Goal: Task Accomplishment & Management: Manage account settings

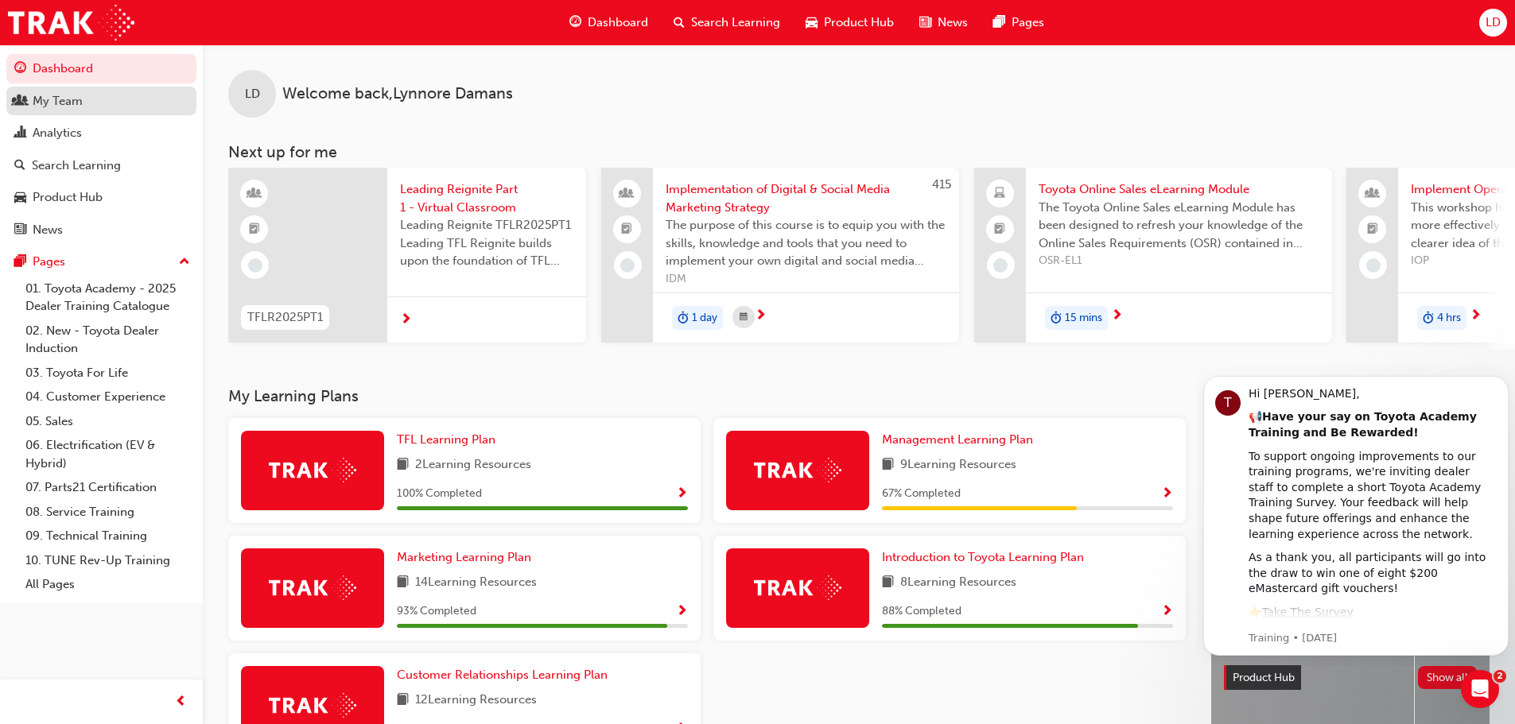
click at [97, 99] on div "My Team" at bounding box center [101, 101] width 174 height 20
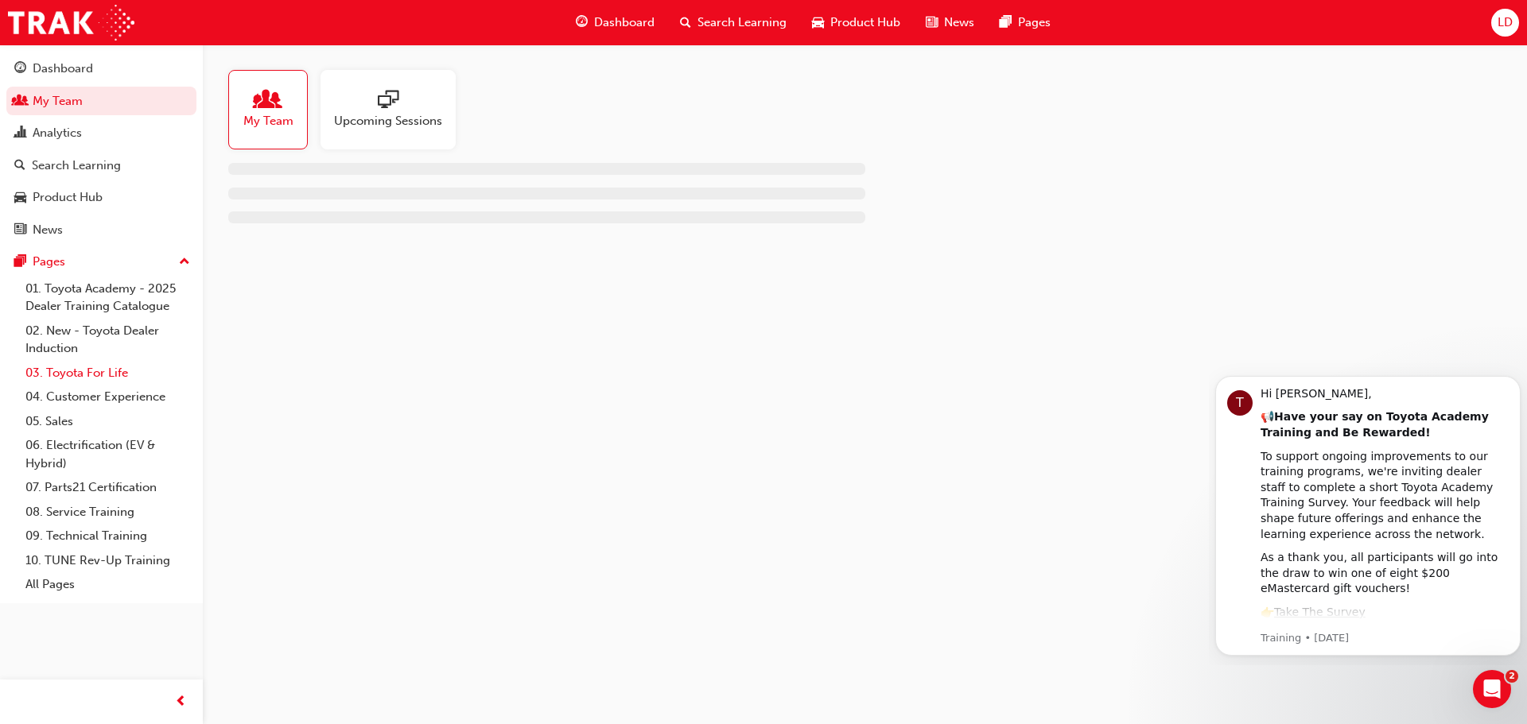
click at [91, 367] on link "03. Toyota For Life" at bounding box center [107, 373] width 177 height 25
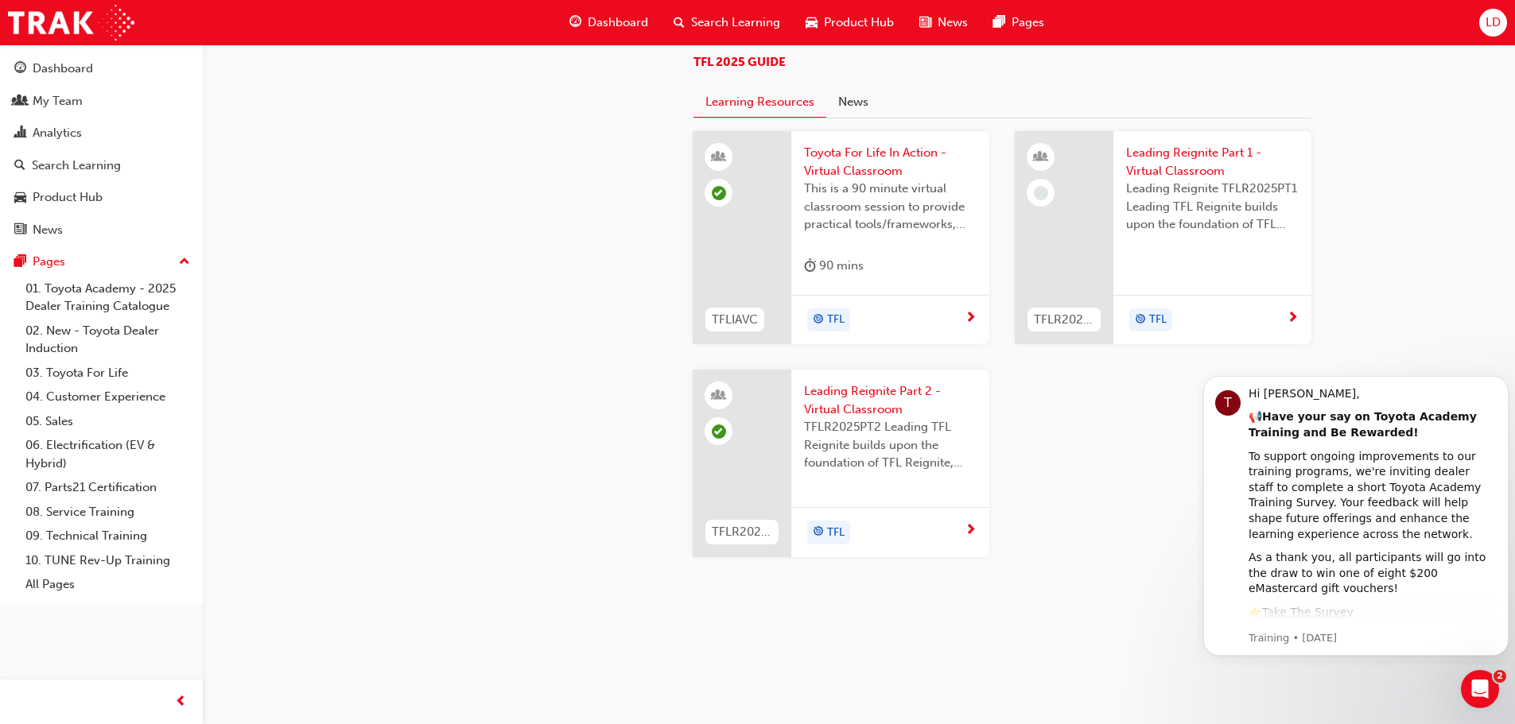
scroll to position [1590, 0]
click at [860, 180] on span "Toyota For Life In Action - Virtual Classroom" at bounding box center [890, 162] width 173 height 36
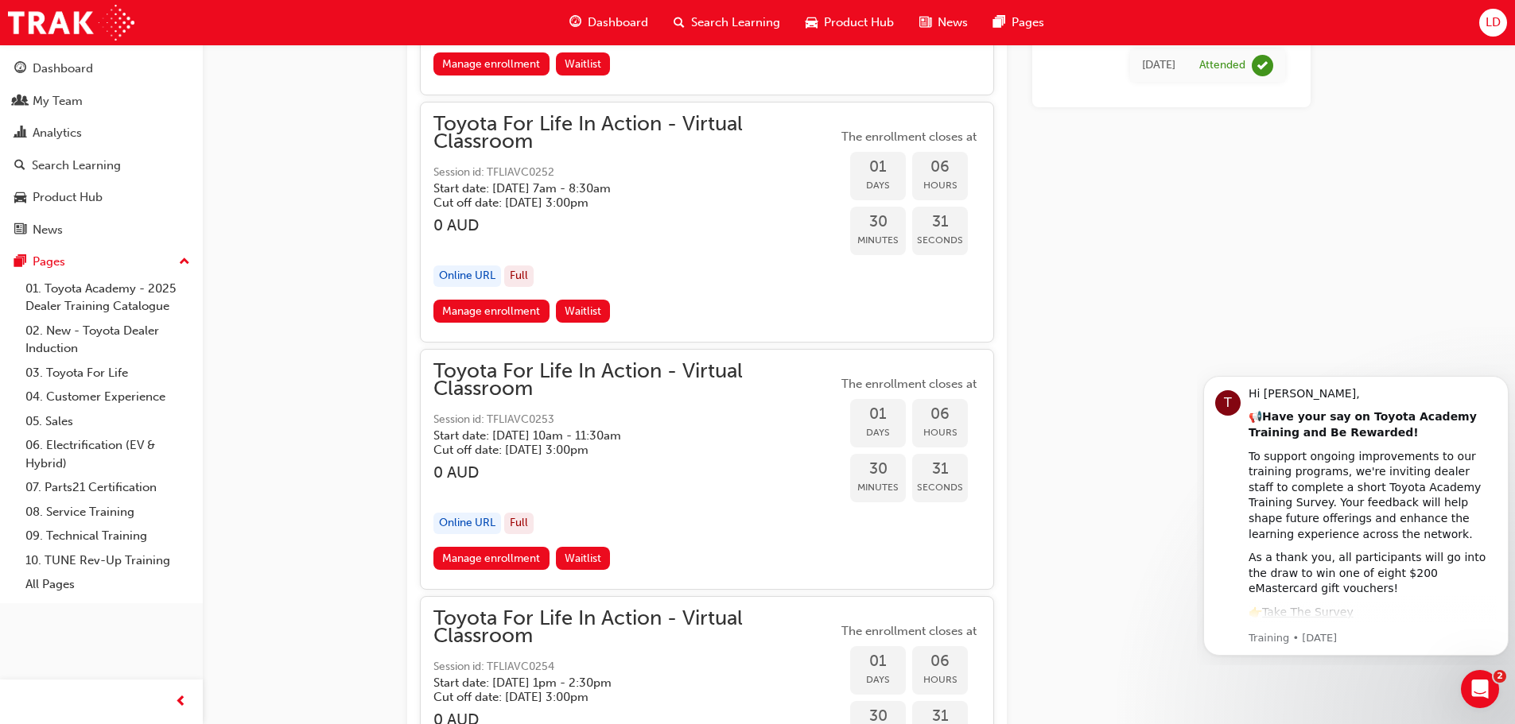
scroll to position [2731, 0]
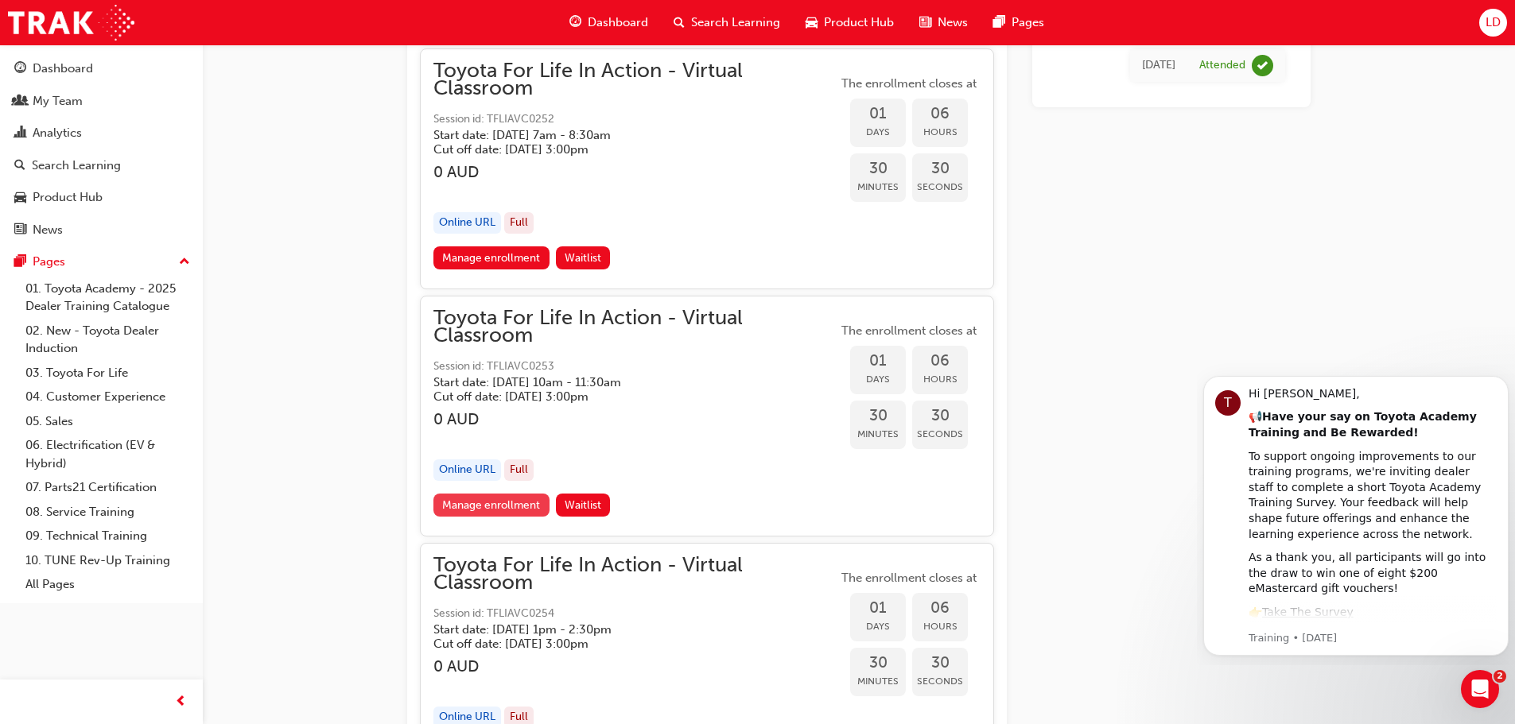
click at [487, 502] on link "Manage enrollment" at bounding box center [491, 505] width 116 height 23
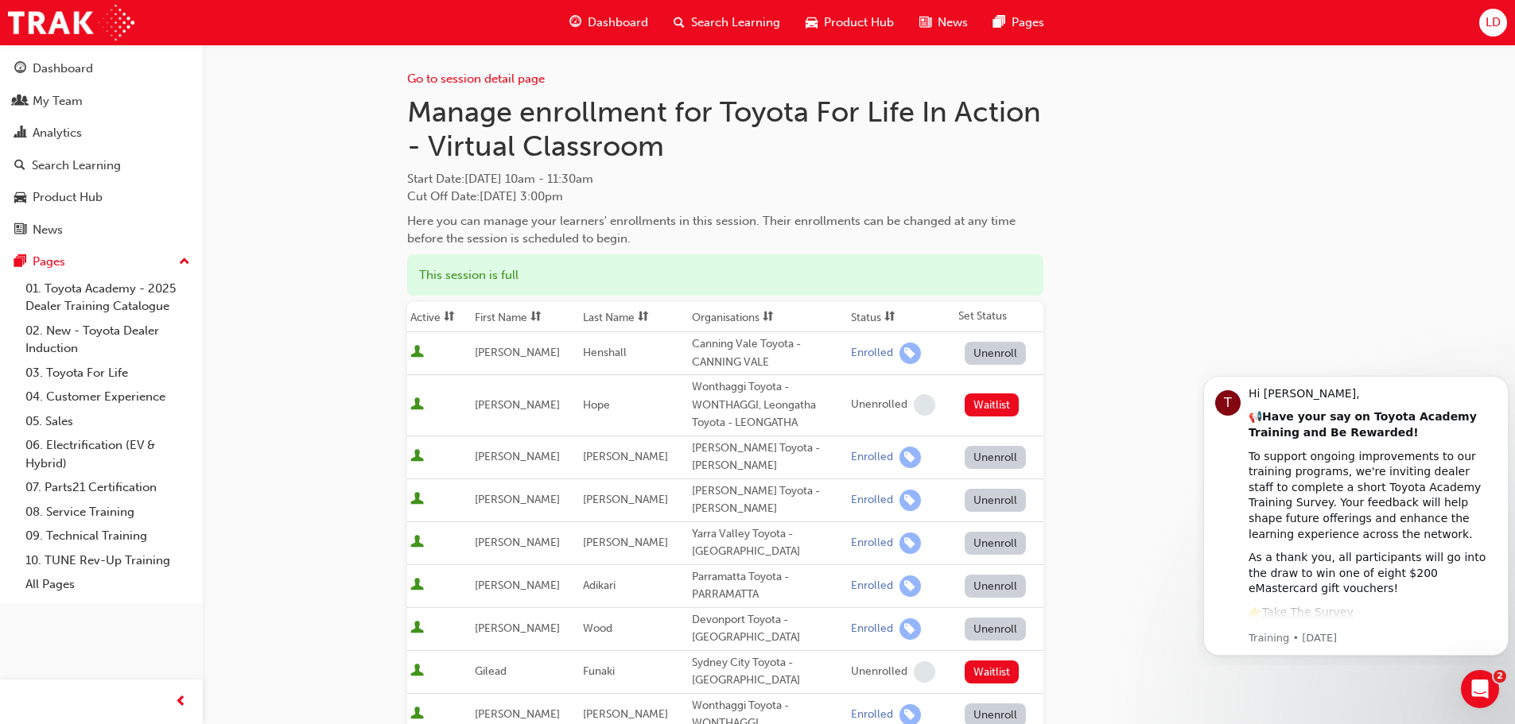
click at [1001, 353] on button "Unenroll" at bounding box center [996, 353] width 62 height 23
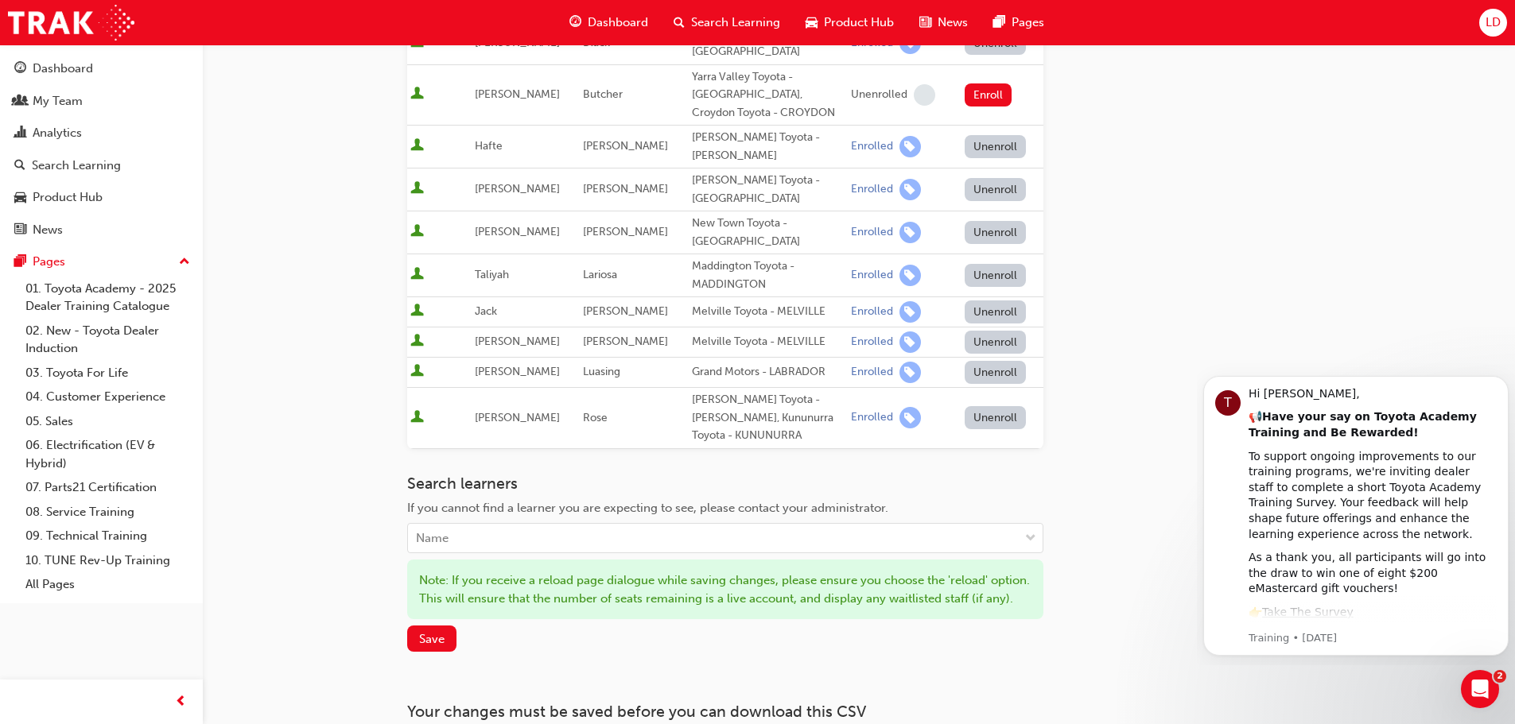
scroll to position [795, 0]
click at [422, 631] on span "Save" at bounding box center [431, 638] width 25 height 14
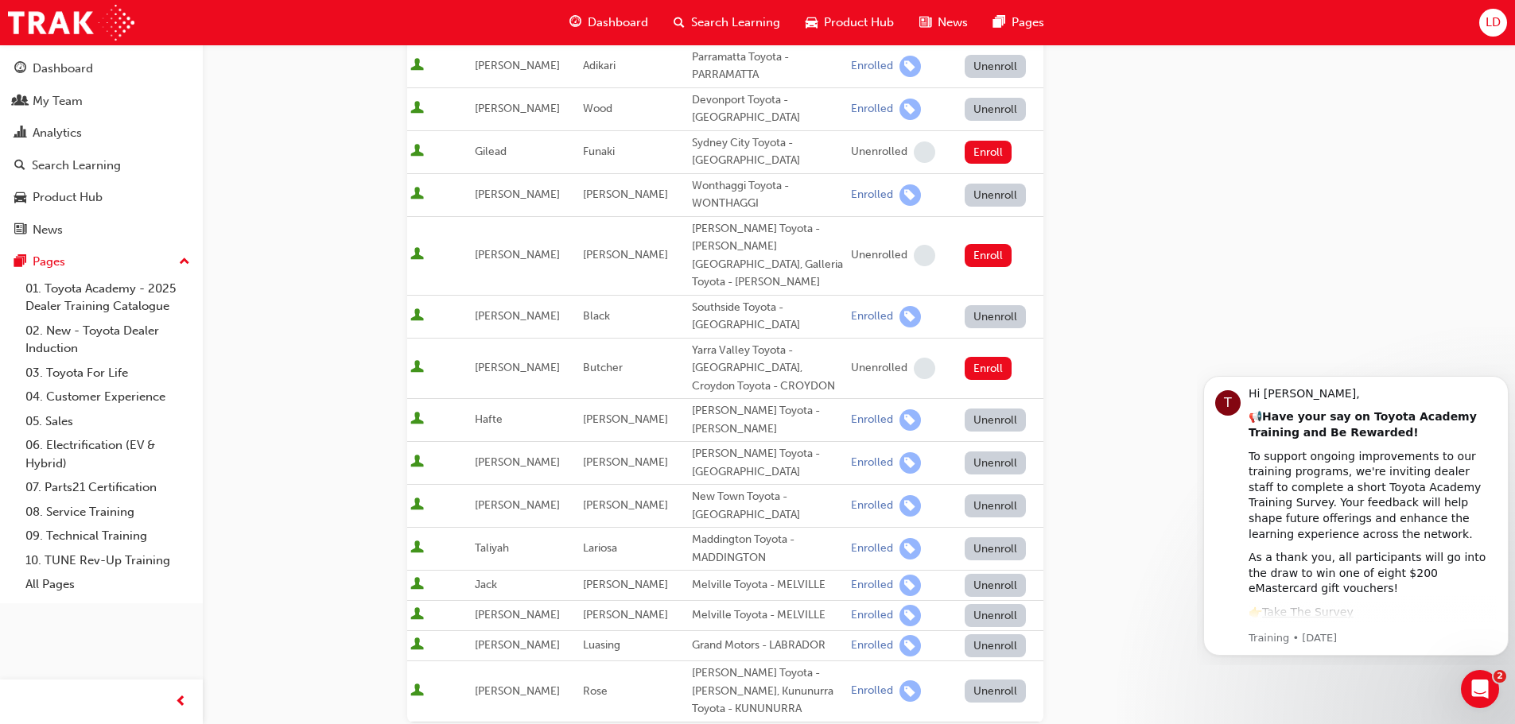
scroll to position [477, 0]
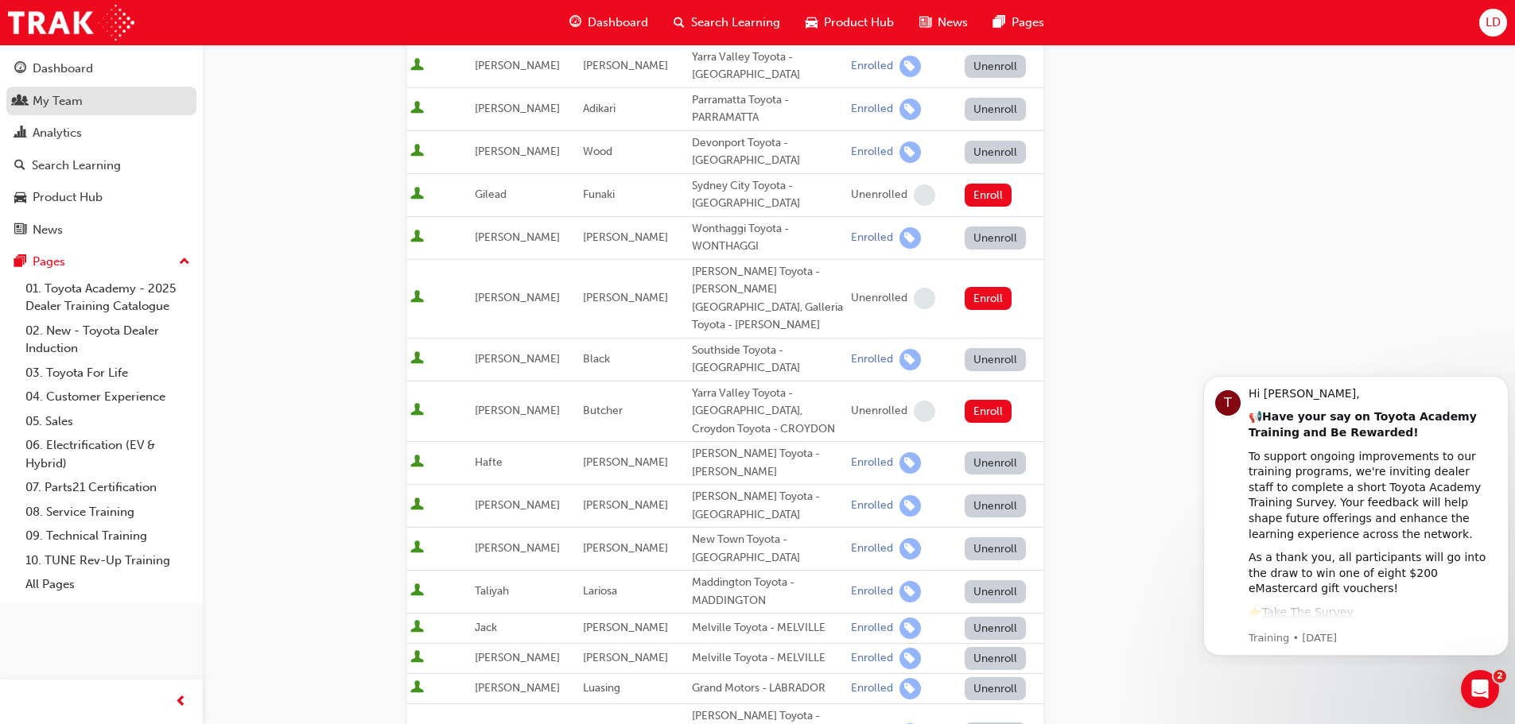
click at [92, 105] on div "My Team" at bounding box center [101, 101] width 174 height 20
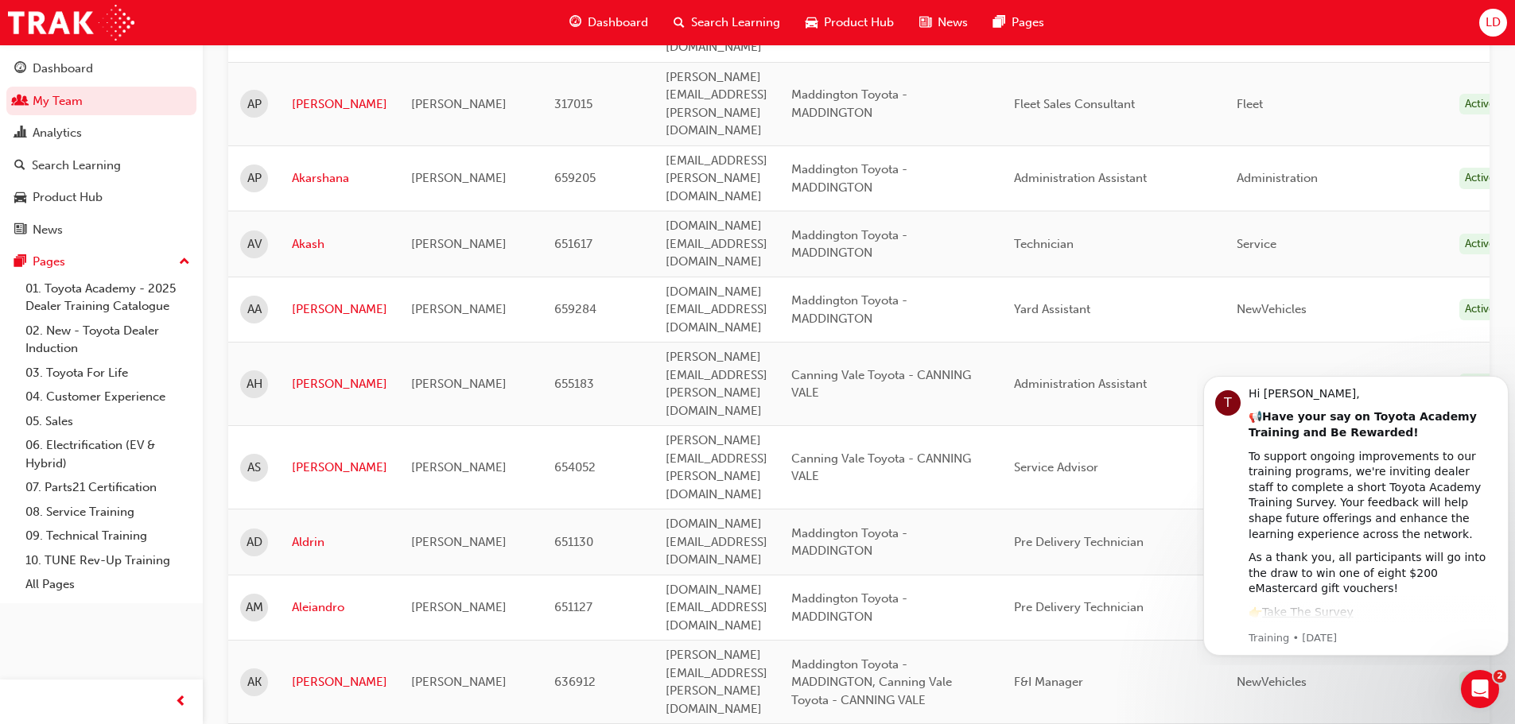
scroll to position [477, 0]
